Goal: Information Seeking & Learning: Learn about a topic

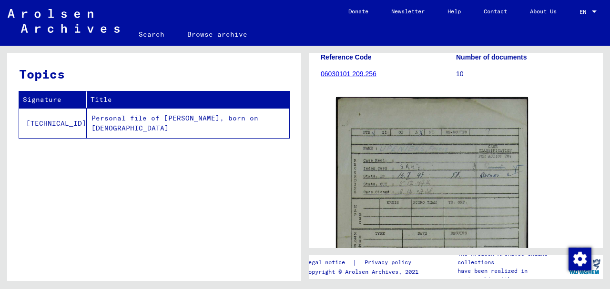
scroll to position [127, 0]
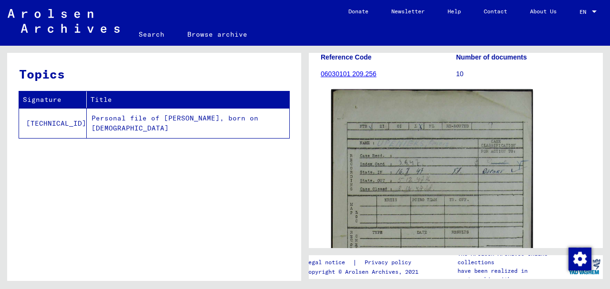
click at [447, 181] on img at bounding box center [432, 251] width 202 height 322
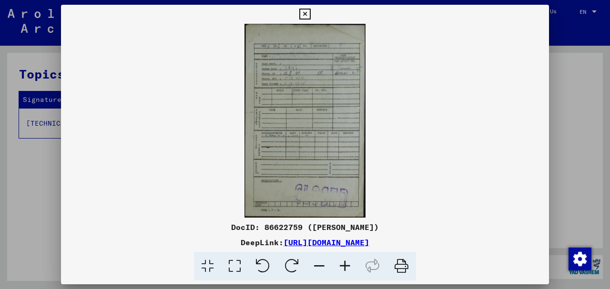
click at [349, 265] on icon at bounding box center [345, 266] width 26 height 29
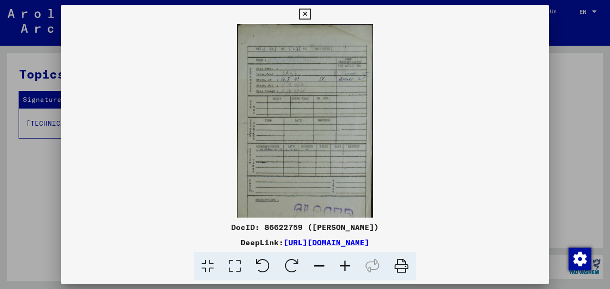
click at [349, 265] on icon at bounding box center [345, 266] width 26 height 29
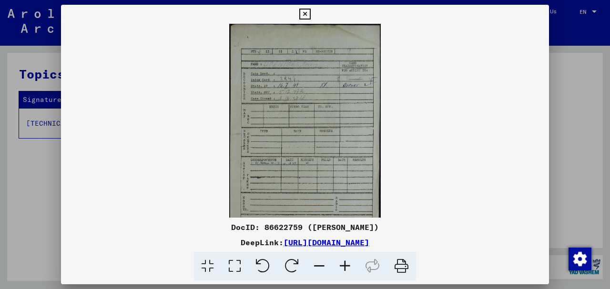
click at [349, 265] on icon at bounding box center [345, 266] width 26 height 29
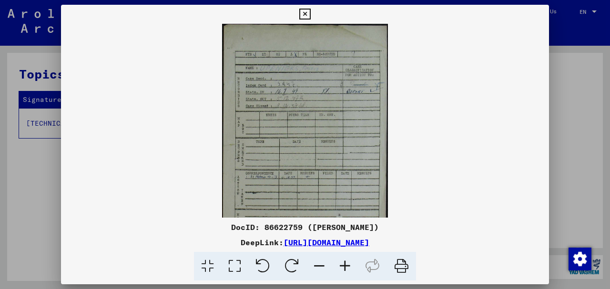
click at [349, 265] on icon at bounding box center [345, 266] width 26 height 29
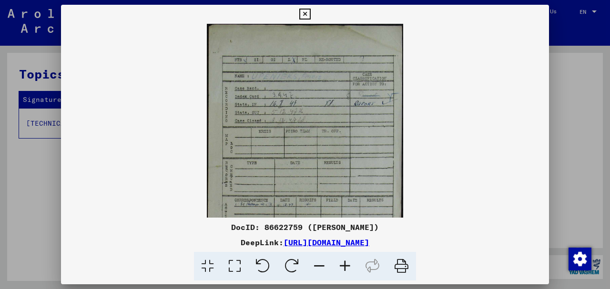
click at [349, 265] on icon at bounding box center [345, 266] width 26 height 29
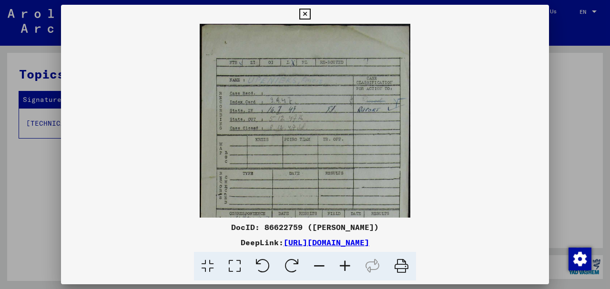
click at [349, 265] on icon at bounding box center [345, 266] width 26 height 29
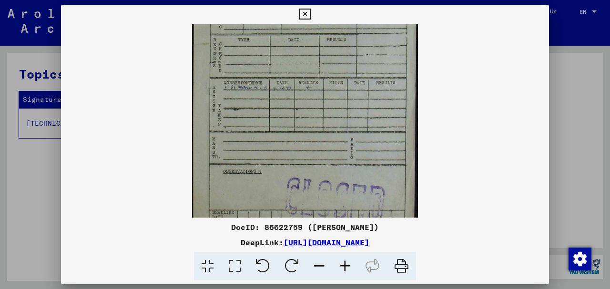
scroll to position [167, 0]
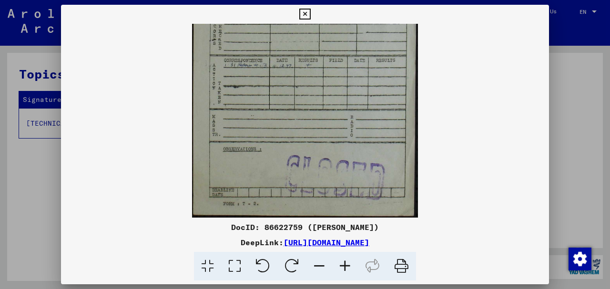
drag, startPoint x: 325, startPoint y: 163, endPoint x: 341, endPoint y: -10, distance: 173.2
click at [341, 0] on html "**********" at bounding box center [305, 144] width 610 height 289
drag, startPoint x: 340, startPoint y: 129, endPoint x: 342, endPoint y: 41, distance: 88.2
click at [342, 41] on img at bounding box center [305, 37] width 226 height 361
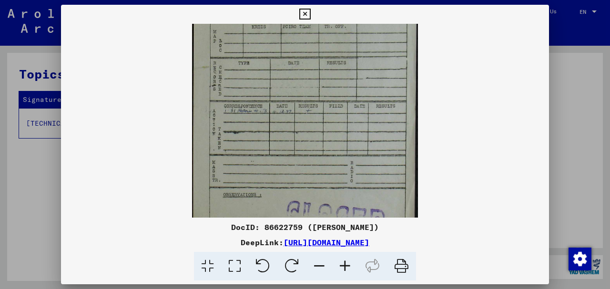
scroll to position [118, 0]
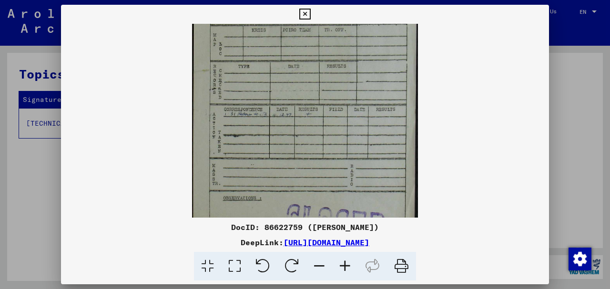
drag, startPoint x: 227, startPoint y: 78, endPoint x: 229, endPoint y: 128, distance: 49.6
click at [229, 128] on img at bounding box center [305, 86] width 226 height 361
click at [303, 11] on icon at bounding box center [304, 14] width 11 height 11
